Goal: Task Accomplishment & Management: Use online tool/utility

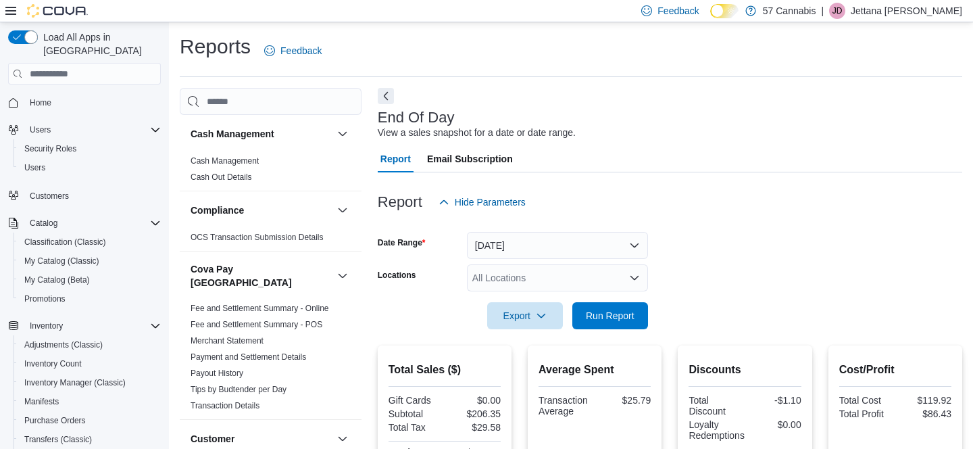
scroll to position [13, 0]
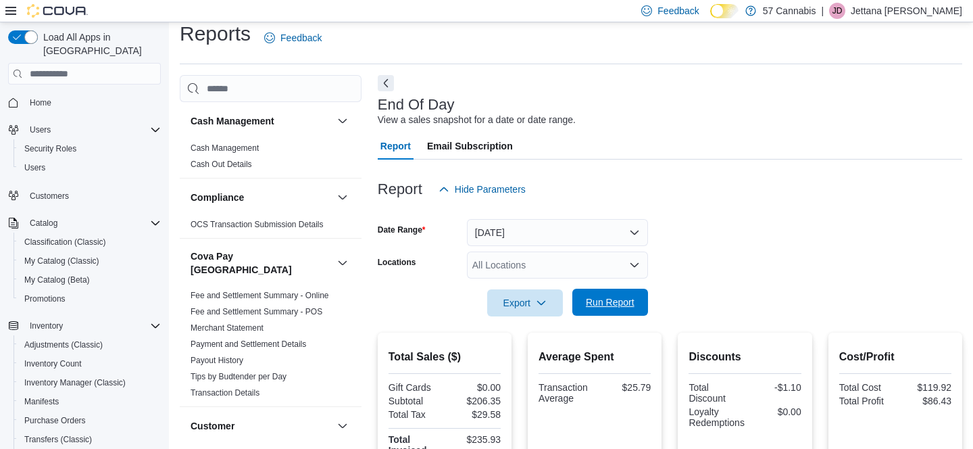
click at [611, 296] on span "Run Report" at bounding box center [610, 302] width 49 height 14
click at [603, 302] on span "Run Report" at bounding box center [610, 302] width 49 height 14
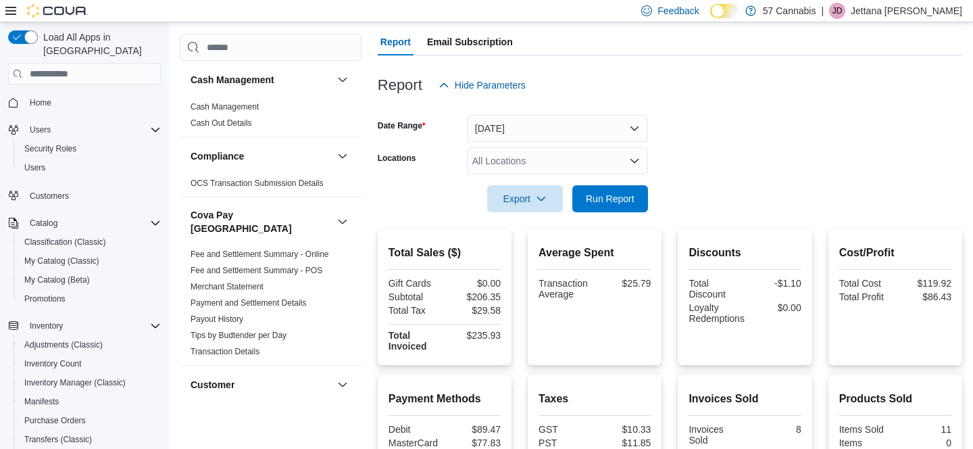
scroll to position [118, 0]
